Goal: Task Accomplishment & Management: Use online tool/utility

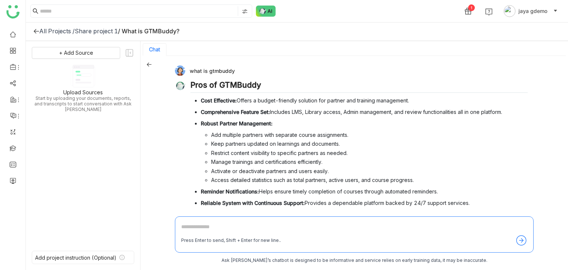
scroll to position [104, 0]
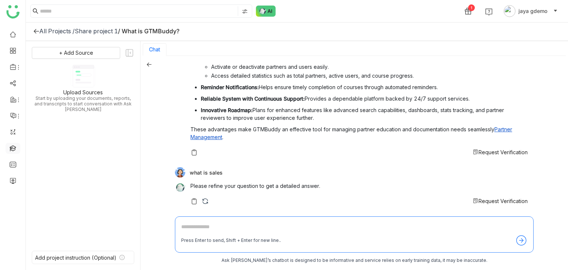
click at [13, 149] on link at bounding box center [13, 148] width 7 height 6
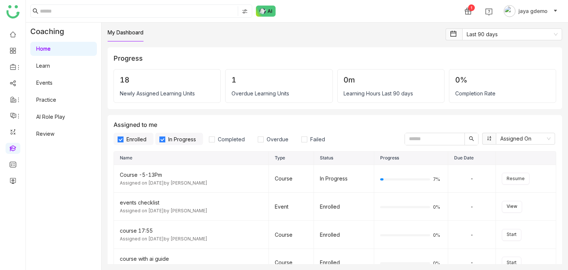
click at [58, 120] on link "AI Role Play" at bounding box center [50, 116] width 29 height 6
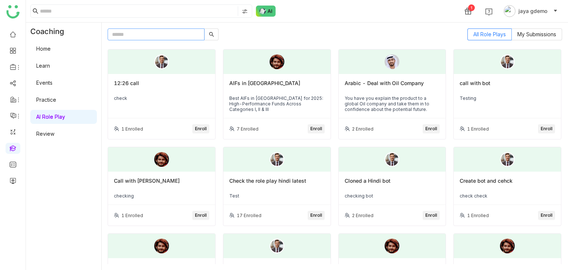
click at [121, 37] on input "text" at bounding box center [156, 34] width 97 height 12
type input "*"
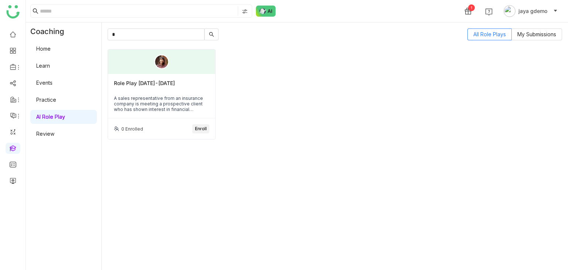
click at [196, 128] on span "Enroll" at bounding box center [201, 128] width 12 height 7
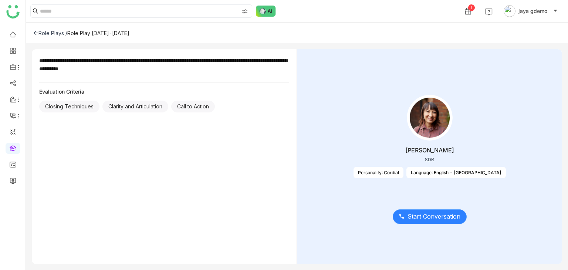
click at [441, 217] on span "Start Conversation" at bounding box center [433, 216] width 53 height 9
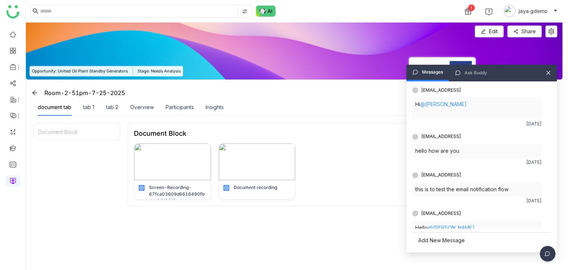
click at [548, 74] on icon at bounding box center [548, 72] width 5 height 5
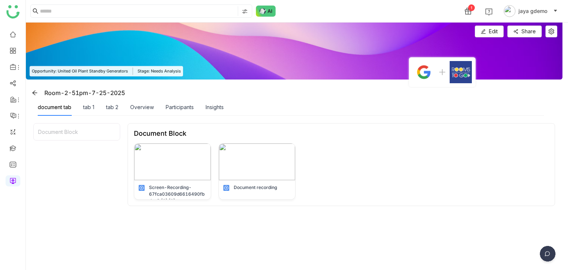
scroll to position [71, 0]
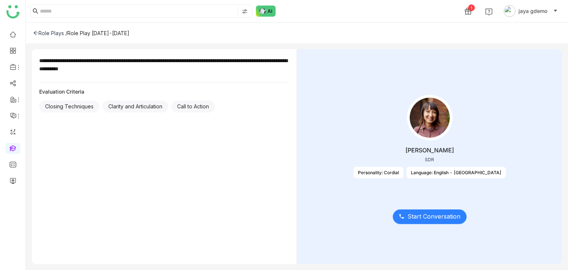
click at [427, 213] on span "Start Conversation" at bounding box center [433, 216] width 53 height 9
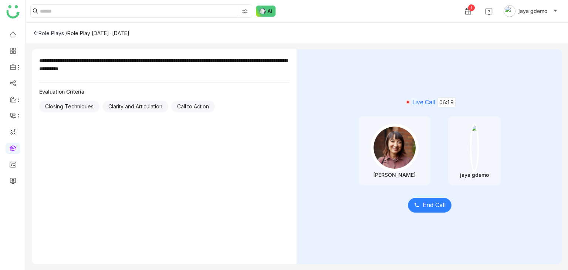
click at [442, 208] on span "End Call" at bounding box center [433, 204] width 23 height 9
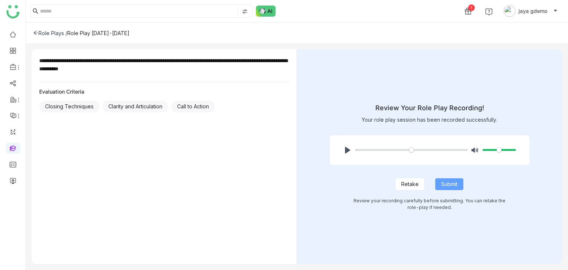
click at [444, 180] on span "Submit" at bounding box center [449, 184] width 16 height 8
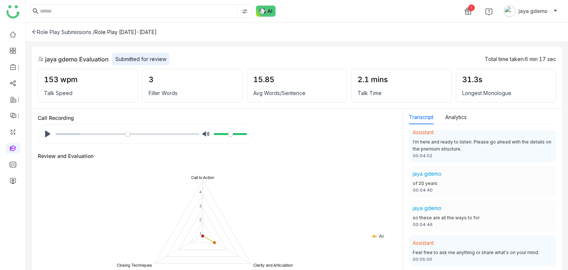
scroll to position [1169, 0]
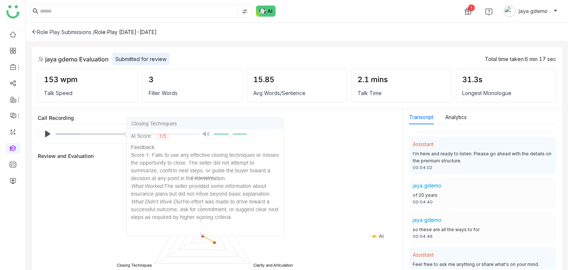
click at [361, 142] on div "Call Recording Pause Play % buffered 00:00 Unmute Mute" at bounding box center [217, 129] width 359 height 29
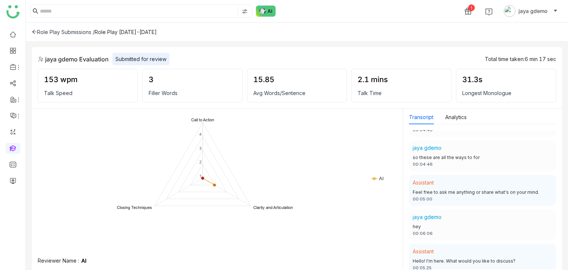
scroll to position [1243, 0]
click at [463, 113] on button "Analytics" at bounding box center [455, 117] width 21 height 8
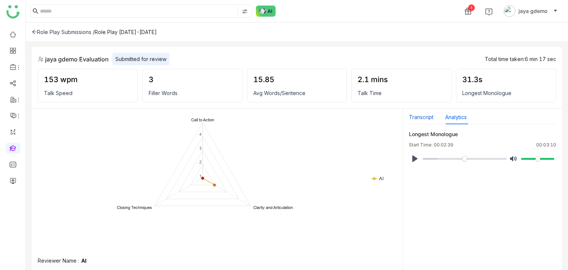
click at [424, 119] on button "Transcript" at bounding box center [421, 117] width 24 height 8
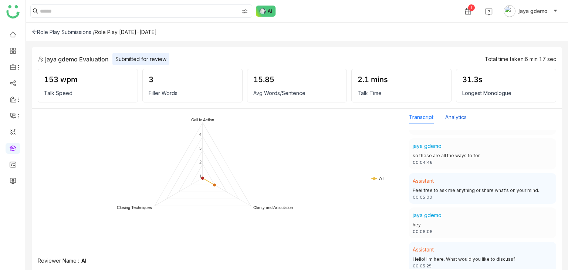
click at [458, 116] on button "Analytics" at bounding box center [455, 117] width 21 height 8
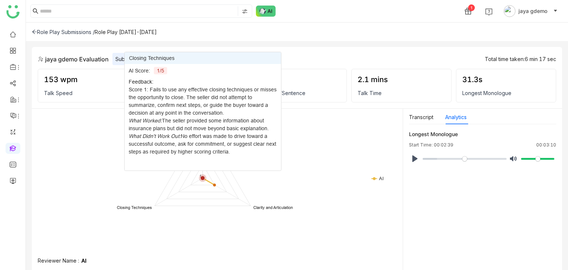
click at [203, 176] on icon at bounding box center [202, 178] width 4 height 4
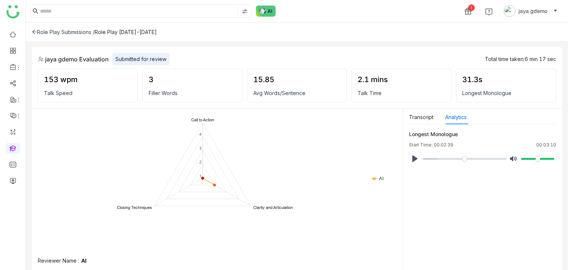
click at [46, 32] on div "Role Play Submissions /" at bounding box center [63, 32] width 63 height 6
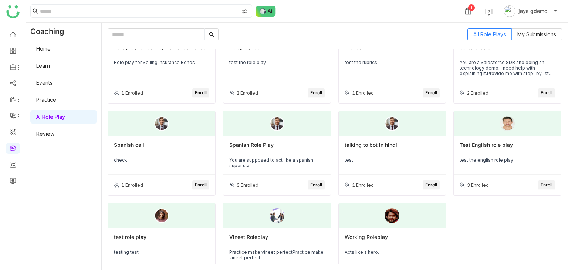
scroll to position [611, 0]
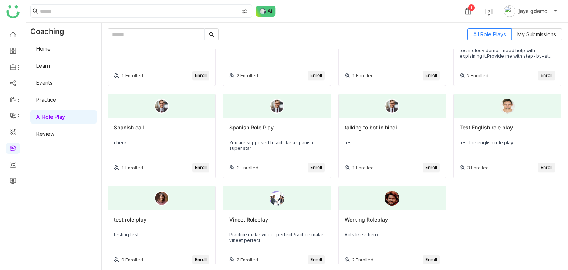
click at [51, 52] on link "Home" at bounding box center [43, 48] width 14 height 6
